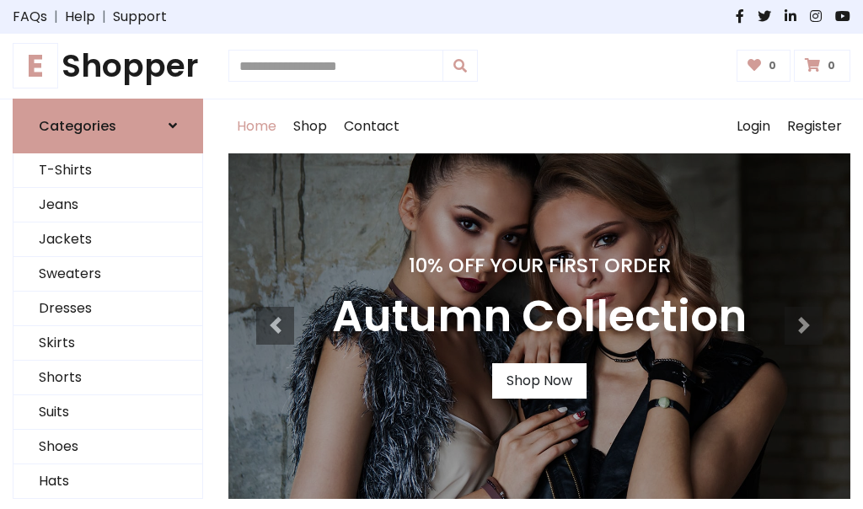
click at [431, 254] on h4 "10% Off Your First Order" at bounding box center [539, 266] width 415 height 24
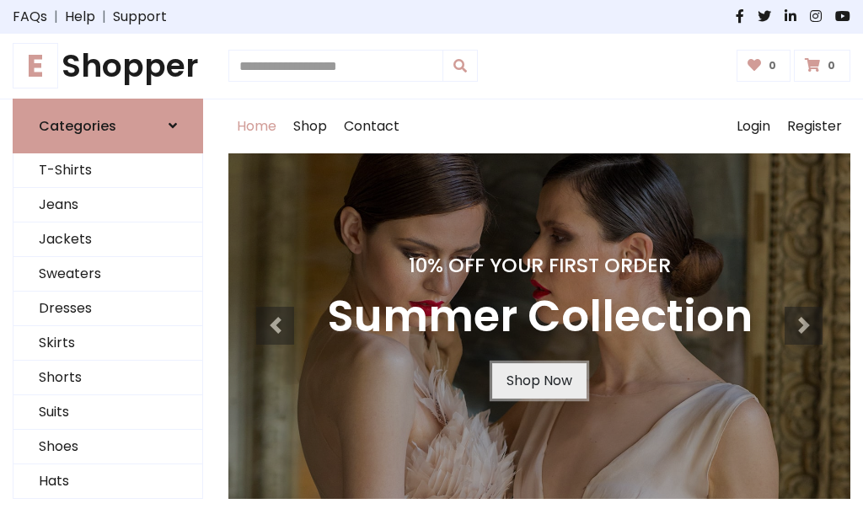
click at [538, 380] on link "Shop Now" at bounding box center [539, 380] width 94 height 35
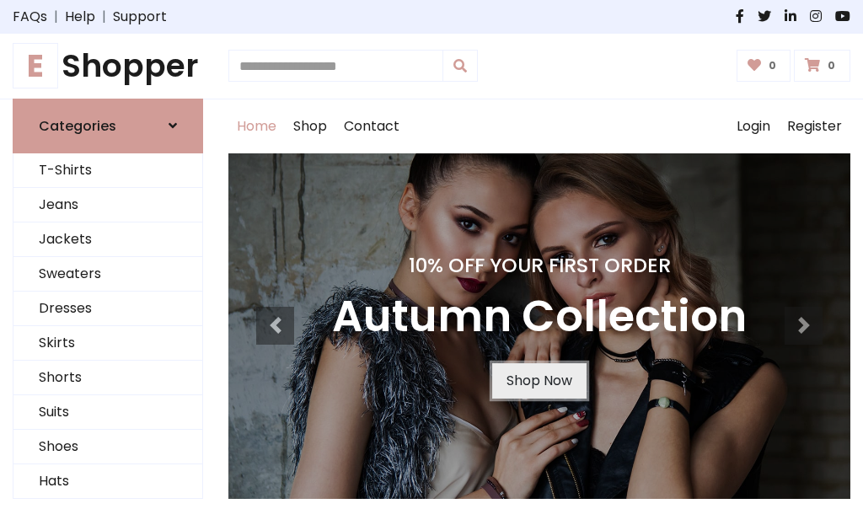
click at [538, 380] on link "Shop Now" at bounding box center [539, 380] width 94 height 35
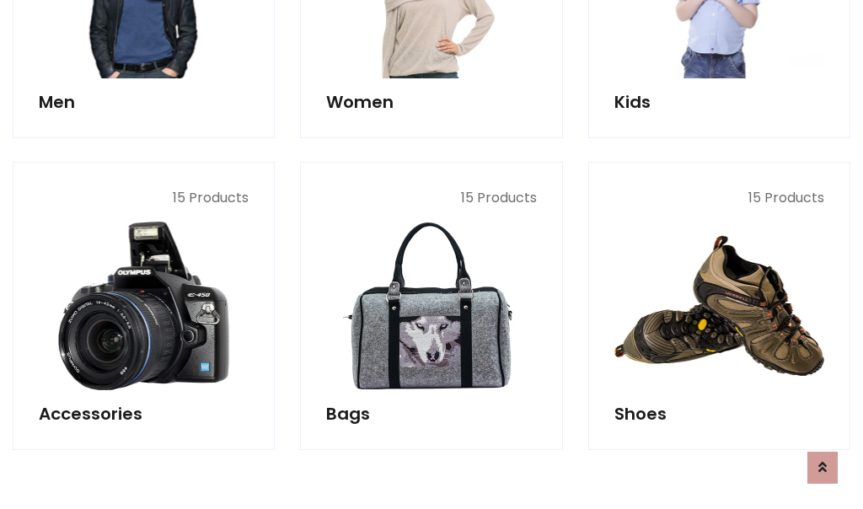
scroll to position [1680, 0]
